Goal: Information Seeking & Learning: Check status

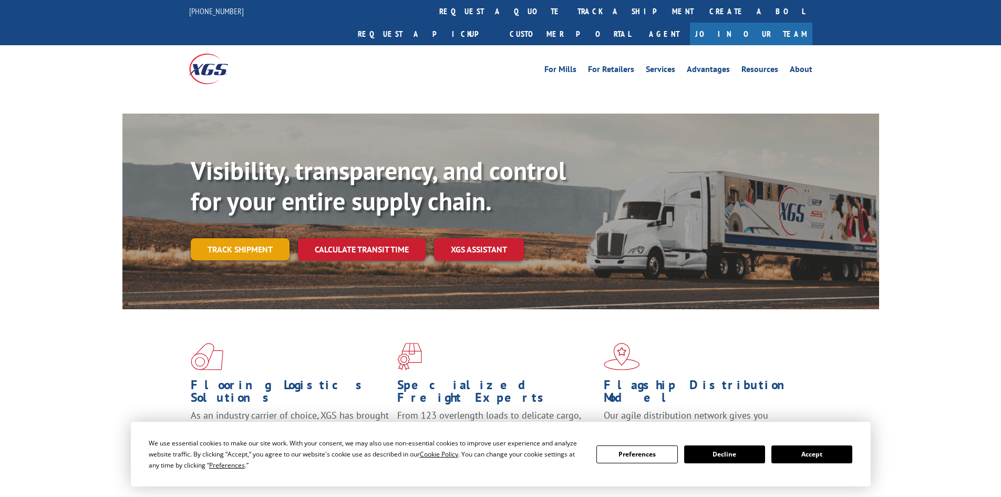
click at [246, 238] on link "Track shipment" at bounding box center [240, 249] width 99 height 22
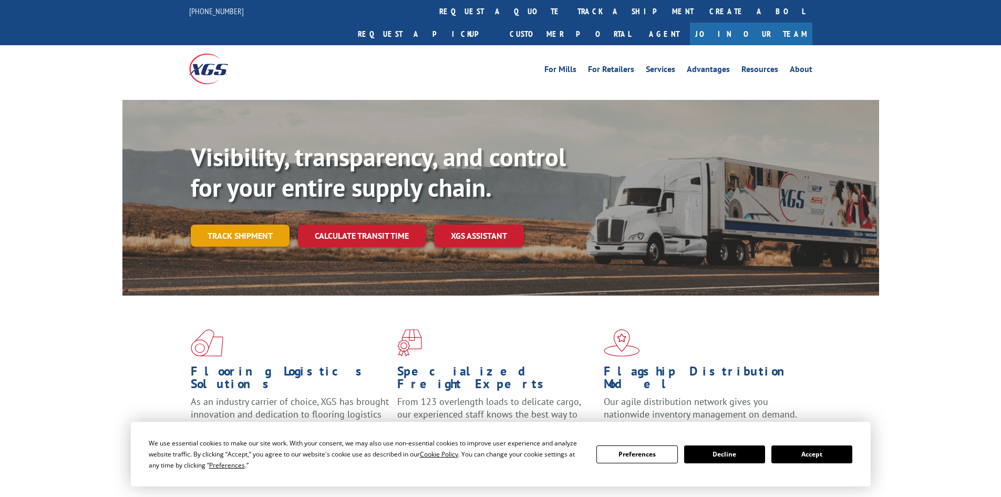
click at [216, 224] on link "Track shipment" at bounding box center [240, 235] width 99 height 22
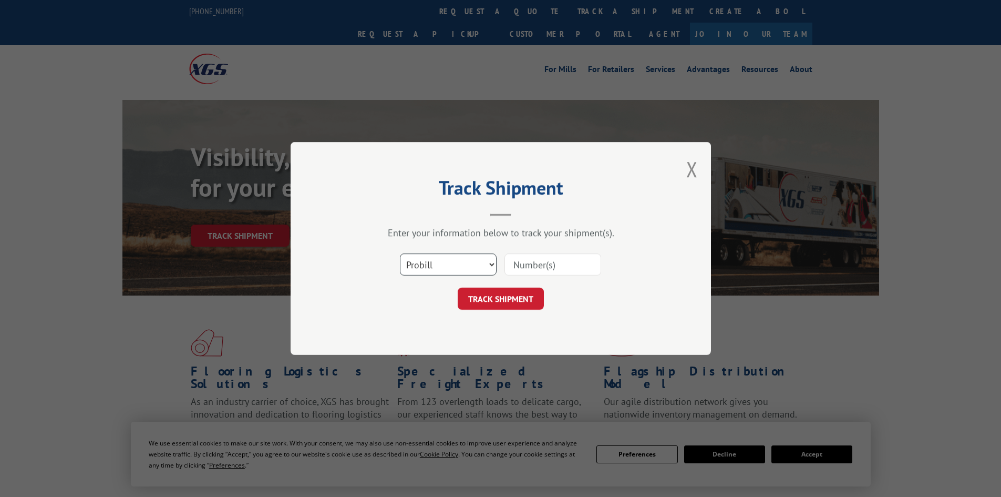
drag, startPoint x: 475, startPoint y: 266, endPoint x: 471, endPoint y: 272, distance: 6.1
click at [475, 266] on select "Select category... Probill BOL PO" at bounding box center [448, 264] width 97 height 22
click at [400, 253] on select "Select category... Probill BOL PO" at bounding box center [448, 264] width 97 height 22
drag, startPoint x: 440, startPoint y: 263, endPoint x: 439, endPoint y: 272, distance: 8.5
click at [440, 263] on select "Select category... Probill BOL PO" at bounding box center [448, 264] width 97 height 22
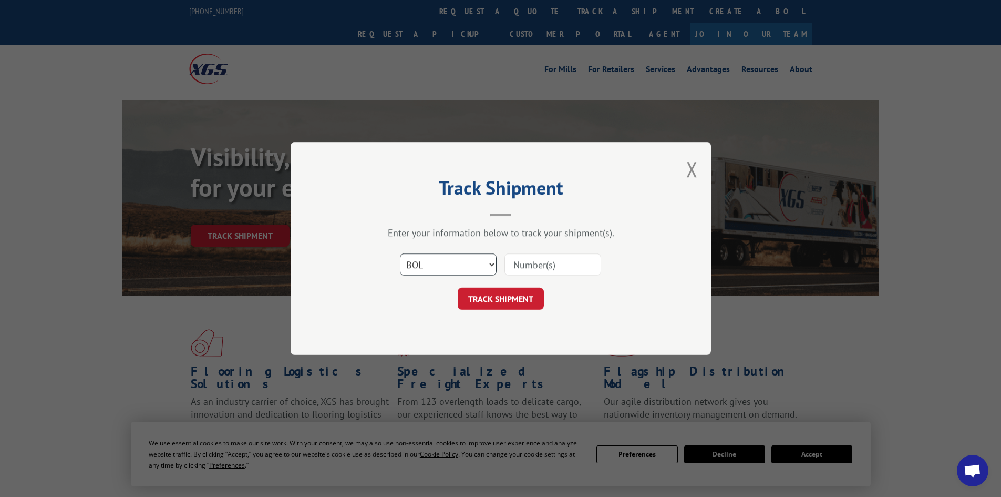
select select "po"
click at [400, 253] on select "Select category... Probill BOL PO" at bounding box center [448, 264] width 97 height 22
click at [548, 267] on input at bounding box center [552, 264] width 97 height 22
paste input "82505074"
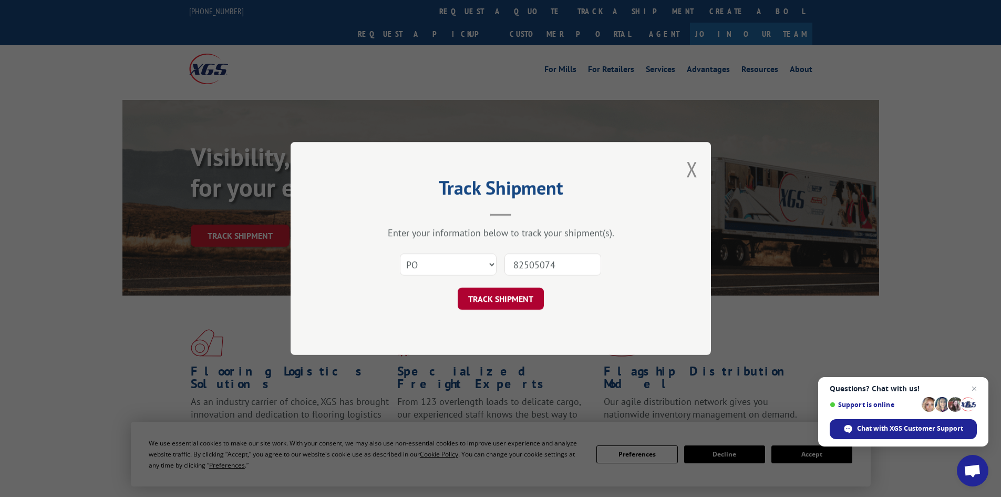
type input "82505074"
click at [491, 306] on button "TRACK SHIPMENT" at bounding box center [501, 298] width 86 height 22
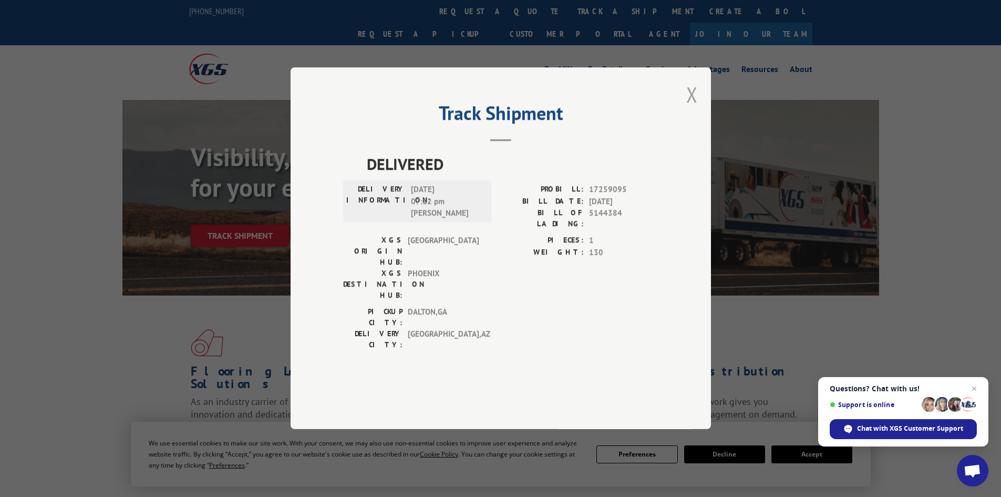
click at [695, 108] on button "Close modal" at bounding box center [692, 94] width 12 height 28
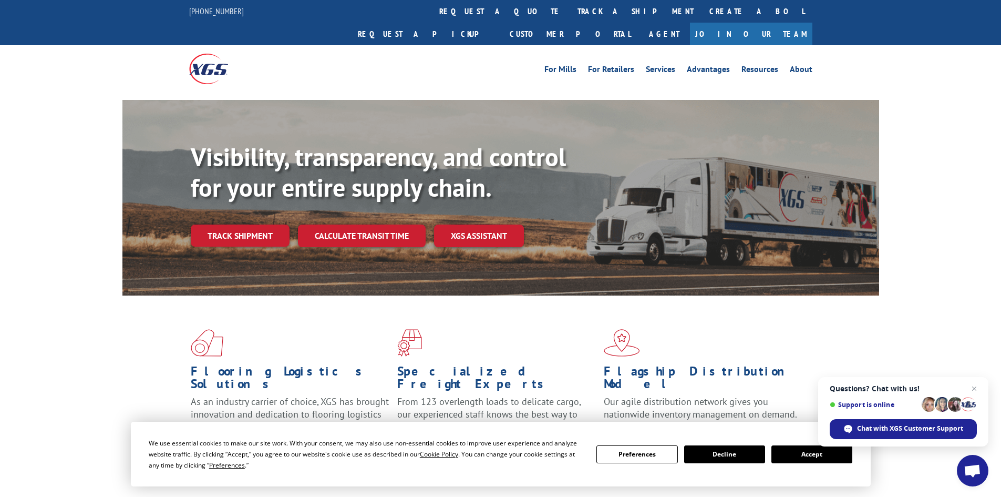
click at [255, 200] on div "Visibility, transparency, and control for your entire supply chain. Track shipm…" at bounding box center [535, 215] width 688 height 147
click at [255, 224] on link "Track shipment" at bounding box center [240, 235] width 99 height 22
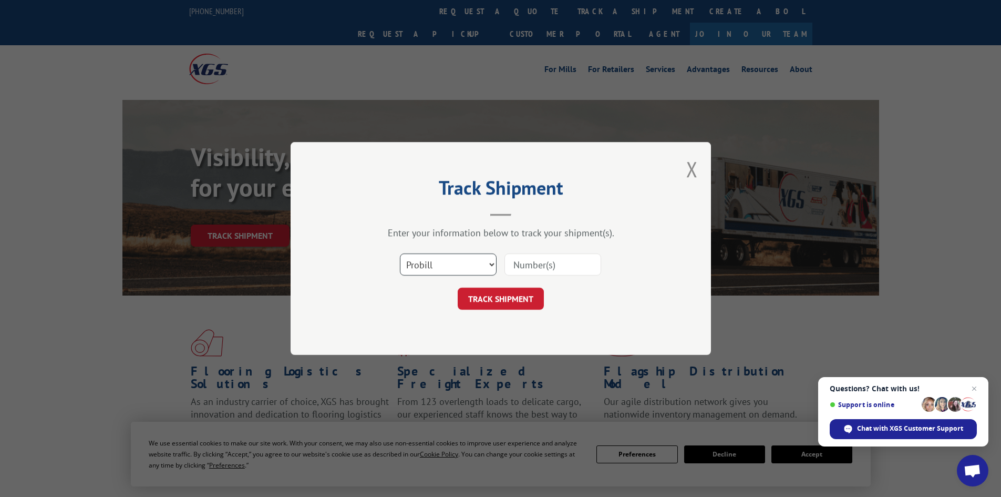
click at [471, 263] on select "Select category... Probill BOL PO" at bounding box center [448, 264] width 97 height 22
select select "po"
click at [400, 253] on select "Select category... Probill BOL PO" at bounding box center [448, 264] width 97 height 22
click at [540, 271] on input at bounding box center [552, 264] width 97 height 22
paste input "82504975"
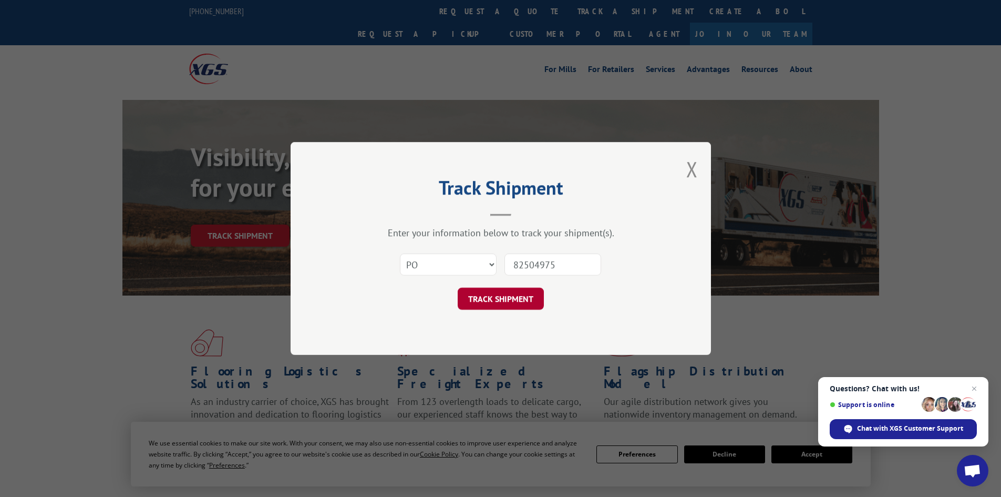
type input "82504975"
click at [516, 298] on button "TRACK SHIPMENT" at bounding box center [501, 298] width 86 height 22
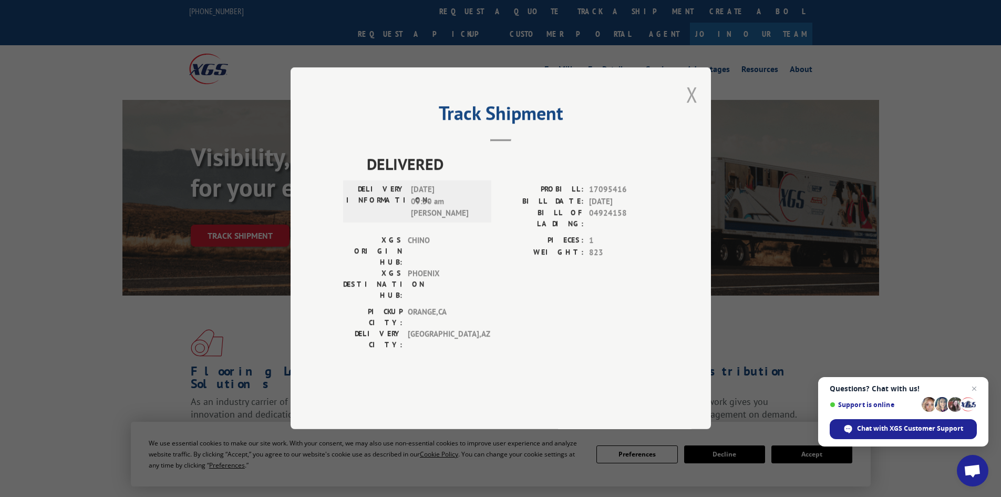
click at [690, 108] on button "Close modal" at bounding box center [692, 94] width 12 height 28
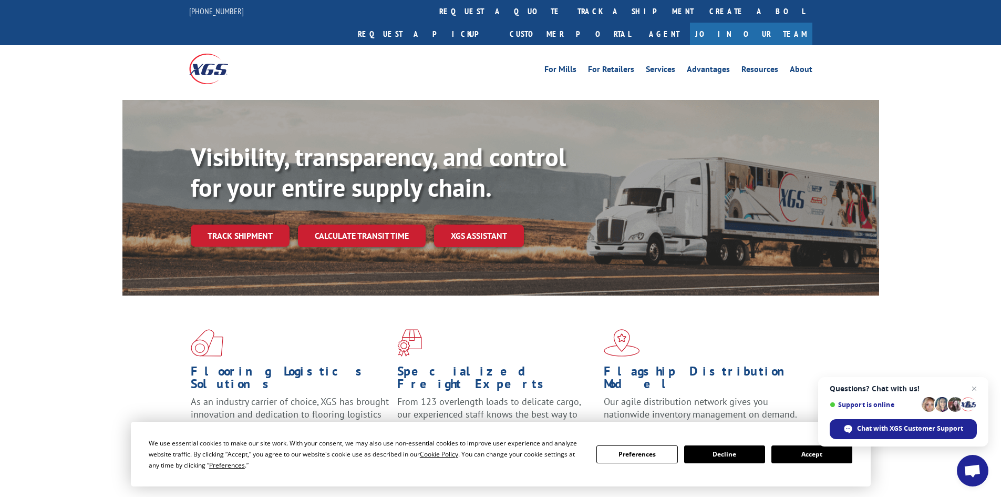
click at [230, 224] on link "Track shipment" at bounding box center [240, 235] width 99 height 22
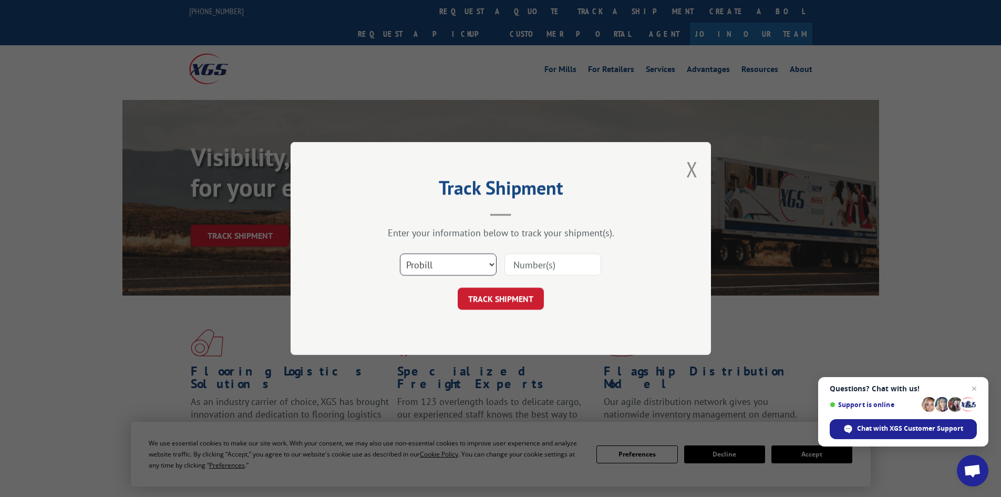
click at [460, 267] on select "Select category... Probill BOL PO" at bounding box center [448, 264] width 97 height 22
select select "po"
click at [400, 253] on select "Select category... Probill BOL PO" at bounding box center [448, 264] width 97 height 22
click at [514, 269] on input at bounding box center [552, 264] width 97 height 22
paste input "82505363"
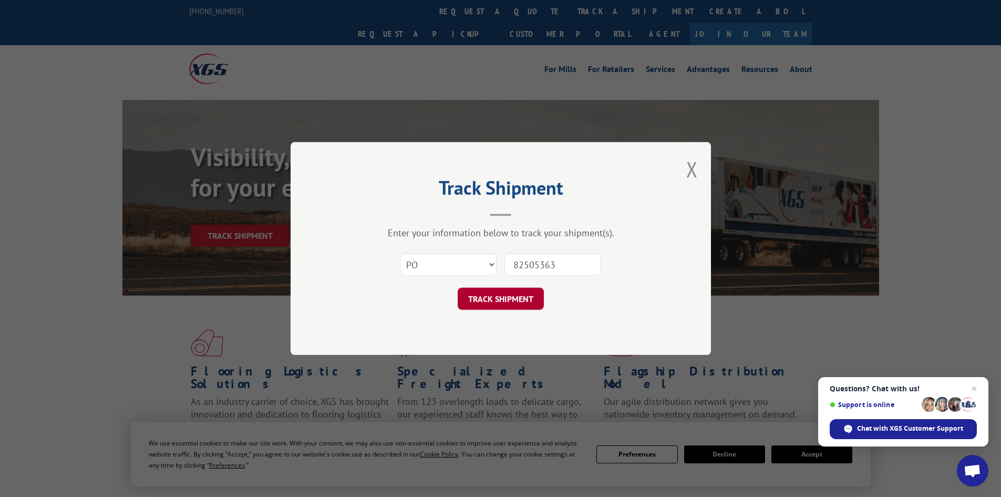
type input "82505363"
click at [498, 295] on button "TRACK SHIPMENT" at bounding box center [501, 298] width 86 height 22
